Goal: Browse casually

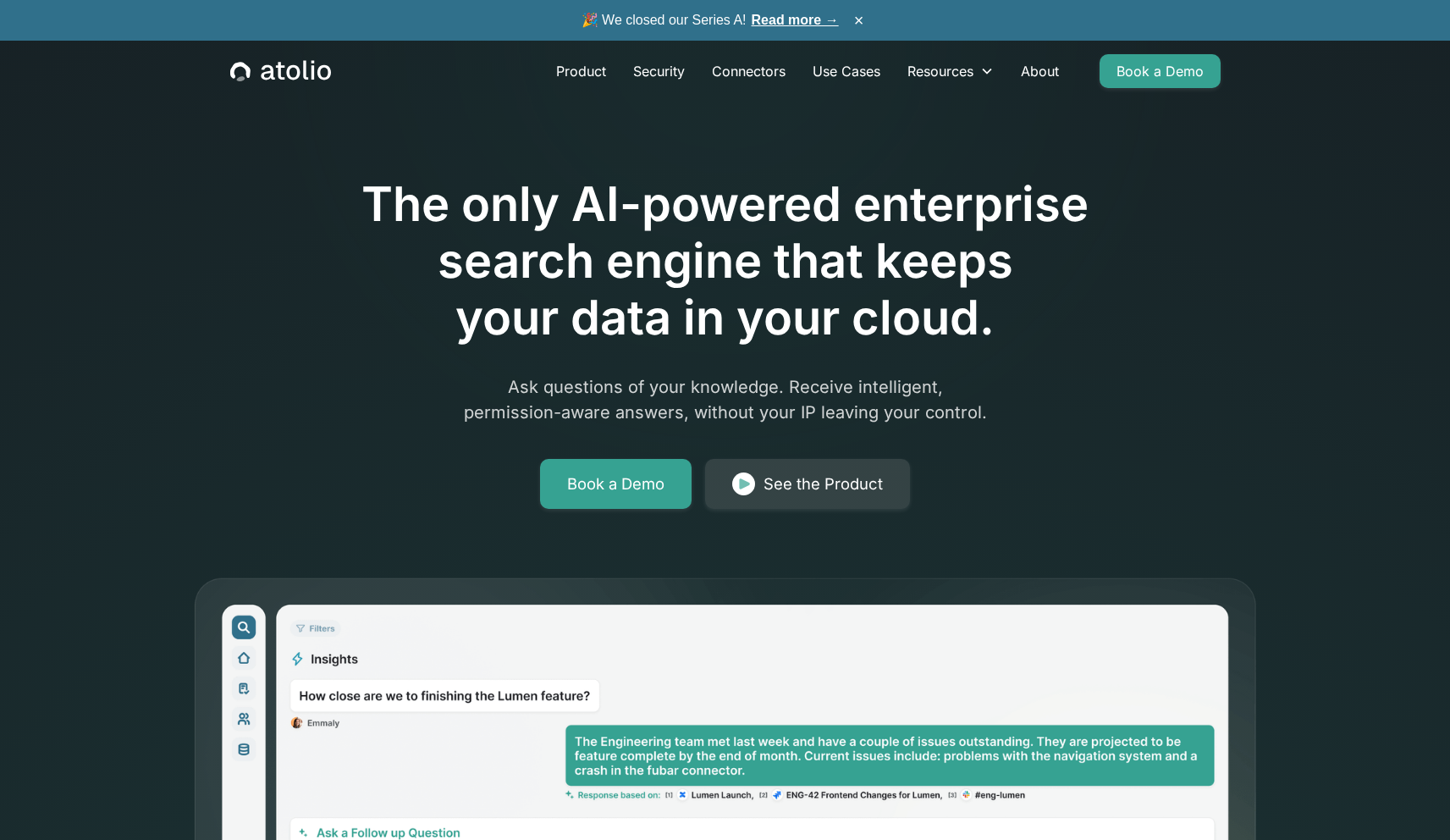
click at [373, 188] on h1 "The only AI-powered enterprise search engine that keeps your data in your cloud." at bounding box center [725, 262] width 867 height 171
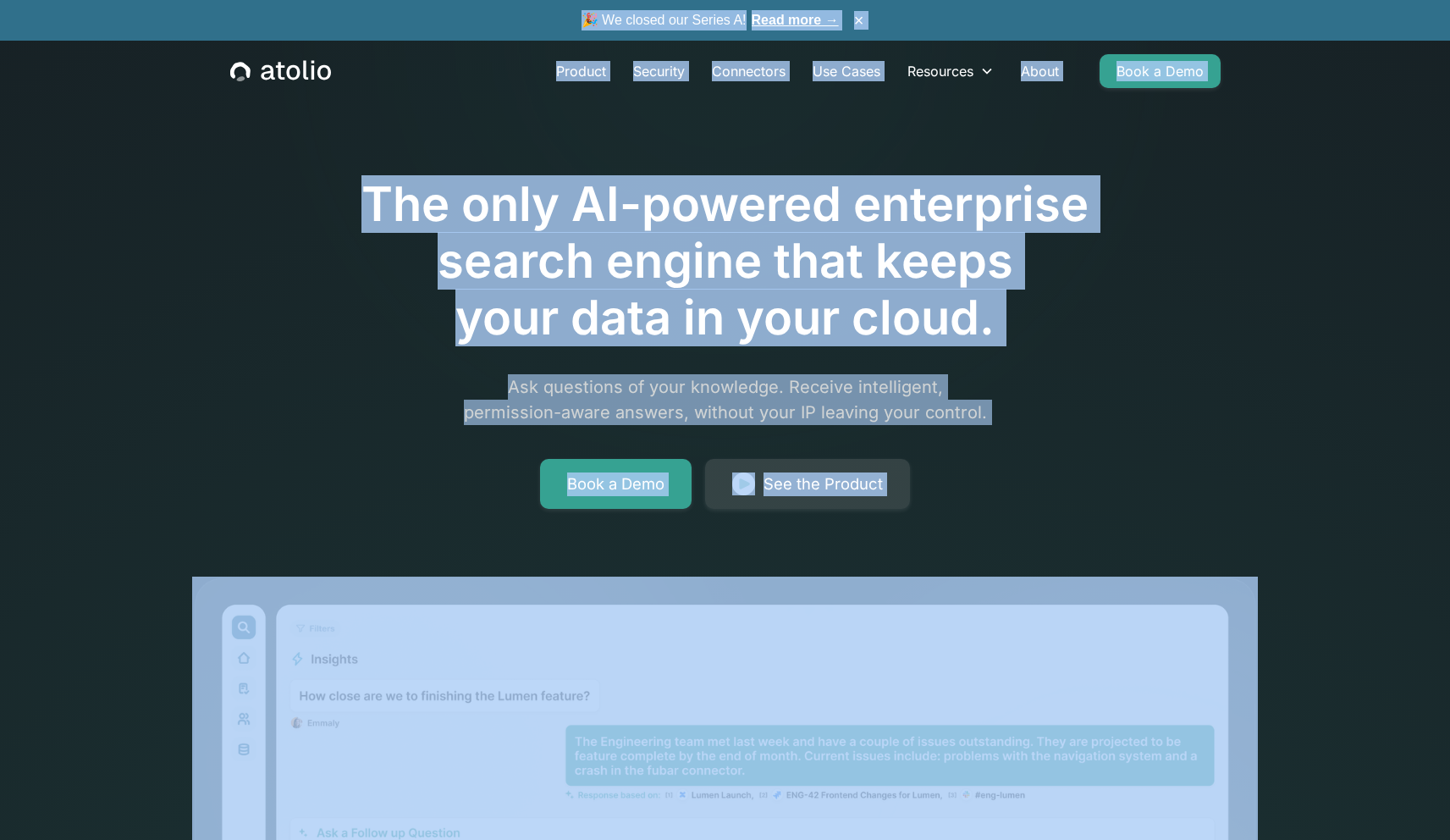
copy div "🎉 Lo ipsumd sit Ametco A! Elit sedd → × Eiusmod Temporin Utlaboreet Dol Magna A…"
click at [1063, 109] on div at bounding box center [725, 128] width 867 height 95
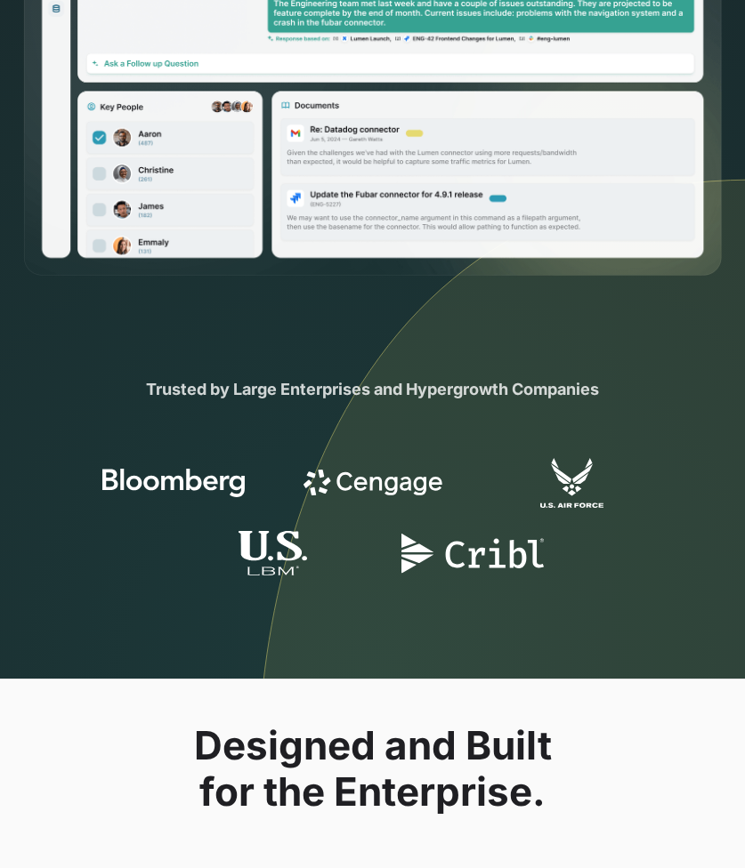
scroll to position [661, 0]
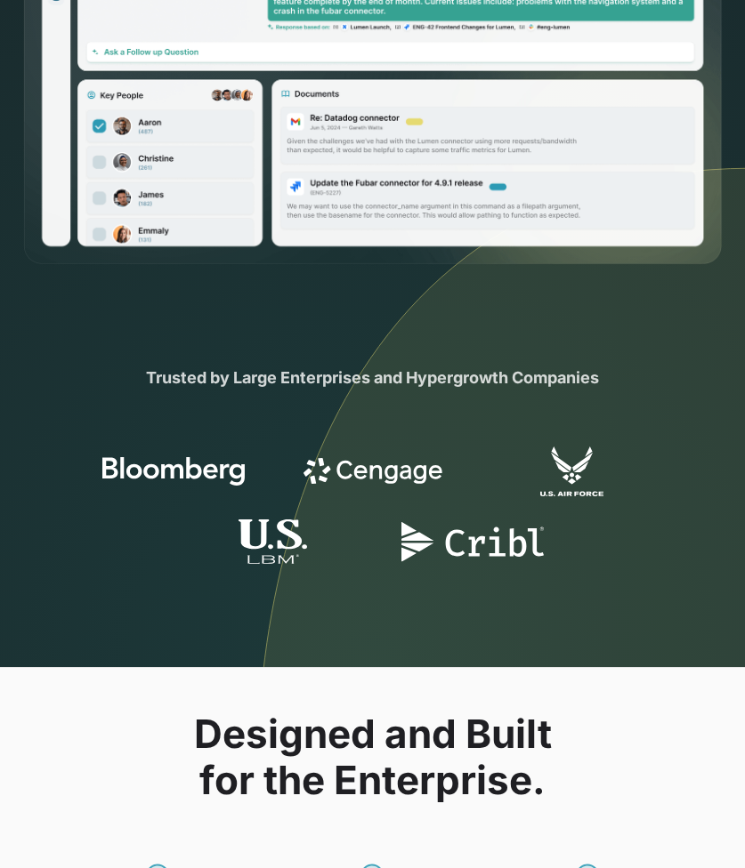
click at [343, 472] on img at bounding box center [373, 472] width 142 height 50
drag, startPoint x: 343, startPoint y: 472, endPoint x: 198, endPoint y: 473, distance: 145.0
click at [198, 473] on div at bounding box center [372, 507] width 745 height 121
drag, startPoint x: 246, startPoint y: 473, endPoint x: 73, endPoint y: 463, distance: 173.8
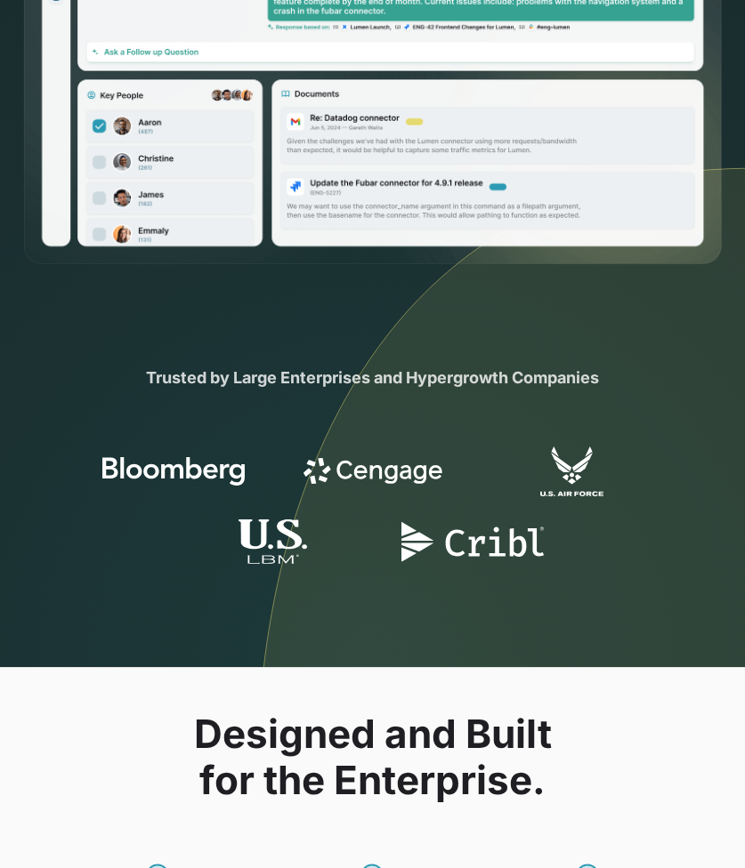
click at [73, 463] on div at bounding box center [372, 507] width 745 height 121
click at [68, 439] on div at bounding box center [372, 492] width 745 height 149
drag, startPoint x: 93, startPoint y: 467, endPoint x: 162, endPoint y: 470, distance: 69.4
click at [162, 470] on div at bounding box center [174, 472] width 178 height 50
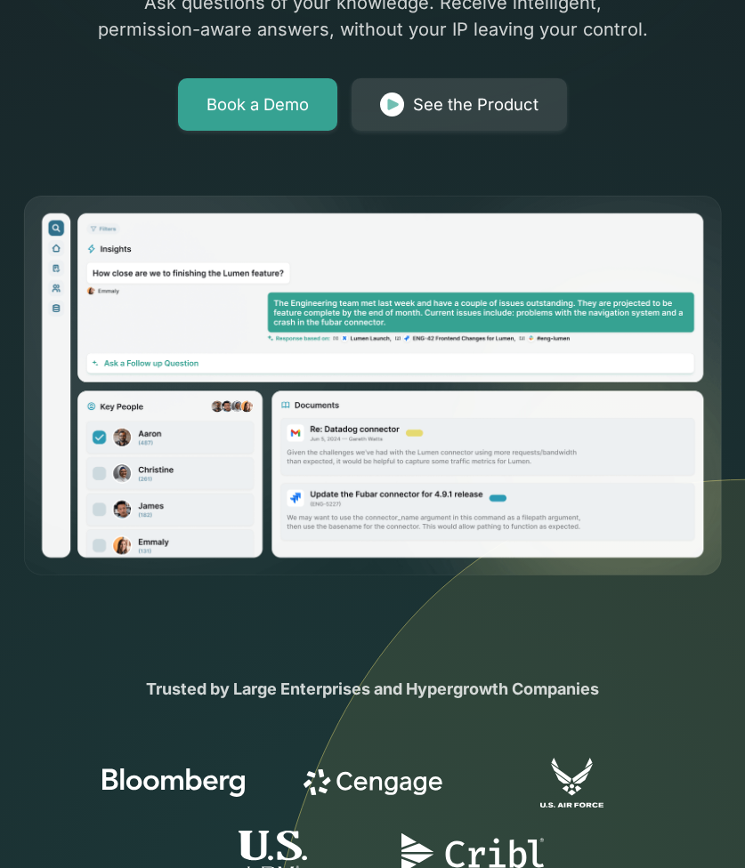
scroll to position [344, 0]
